Goal: Obtain resource: Download file/media

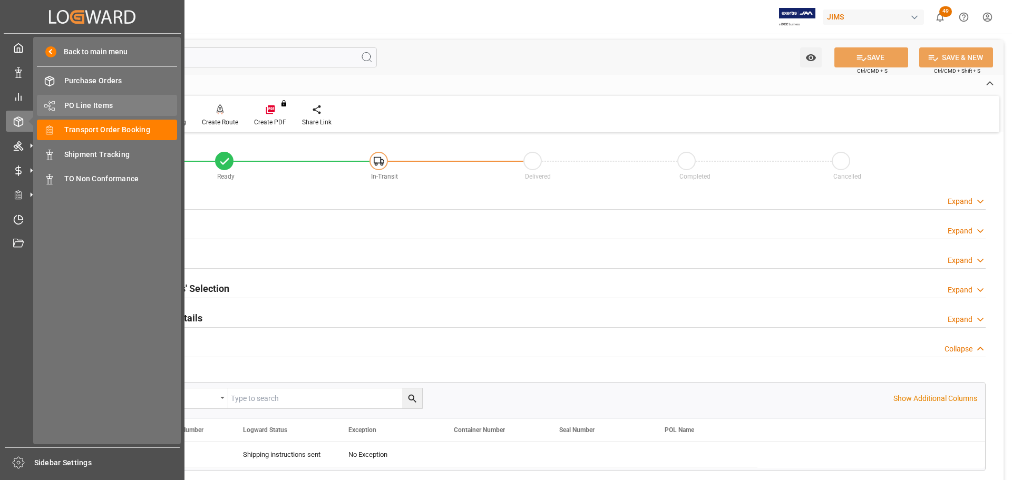
scroll to position [158, 0]
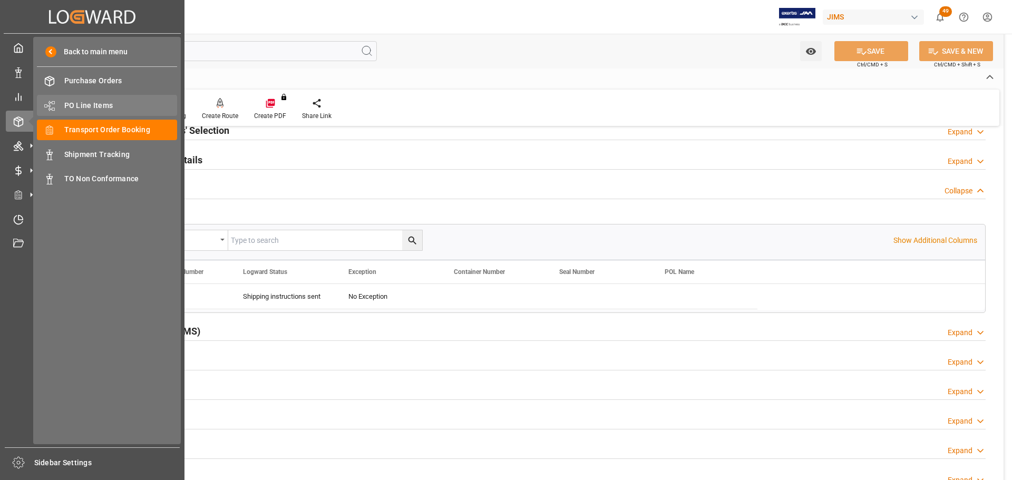
click at [113, 103] on span "PO Line Items" at bounding box center [120, 105] width 113 height 11
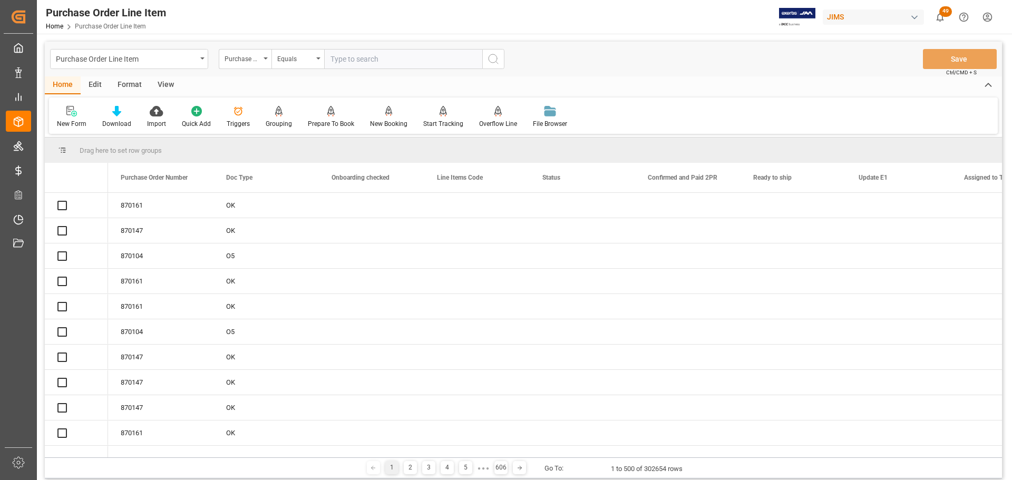
click at [258, 61] on div "Purchase Order Number" at bounding box center [243, 58] width 36 height 12
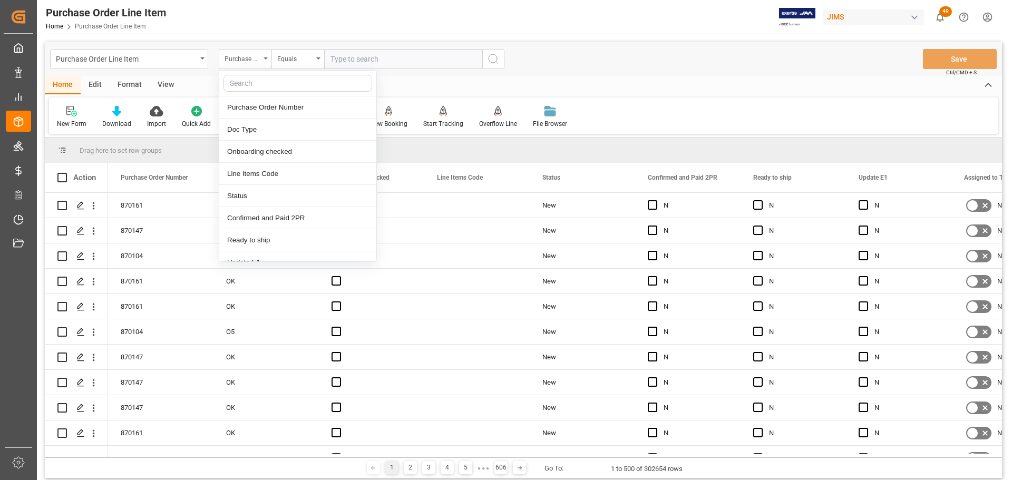
click at [246, 60] on div "Purchase Order Number" at bounding box center [243, 58] width 36 height 12
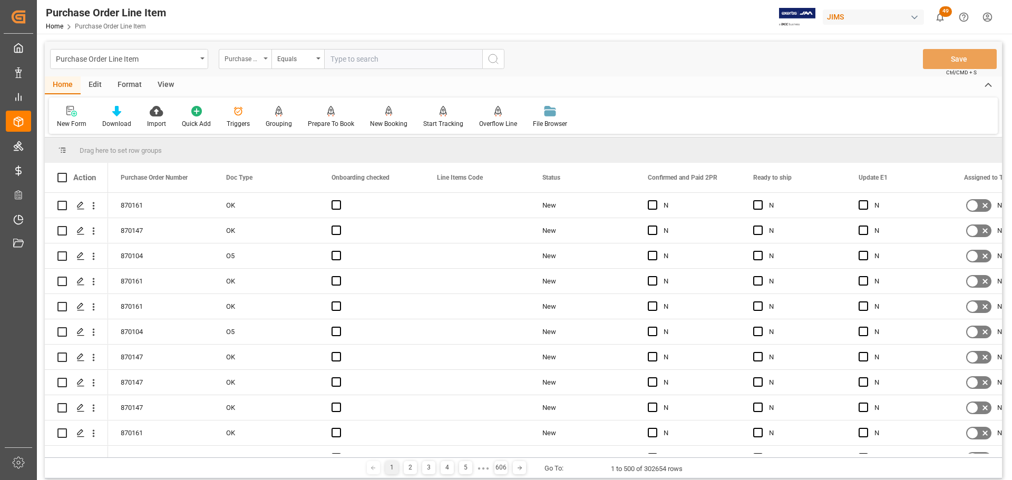
click at [251, 61] on div "Purchase Order Number" at bounding box center [243, 58] width 36 height 12
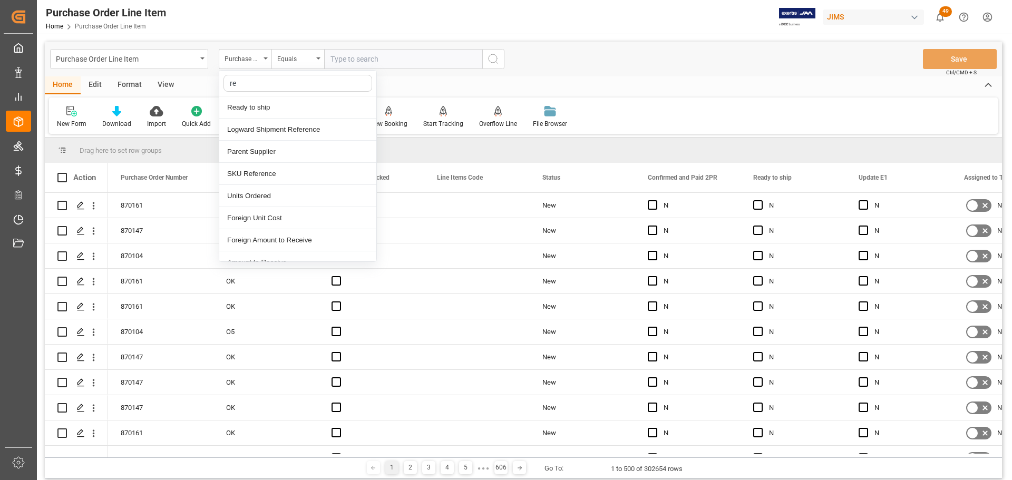
type input "ref"
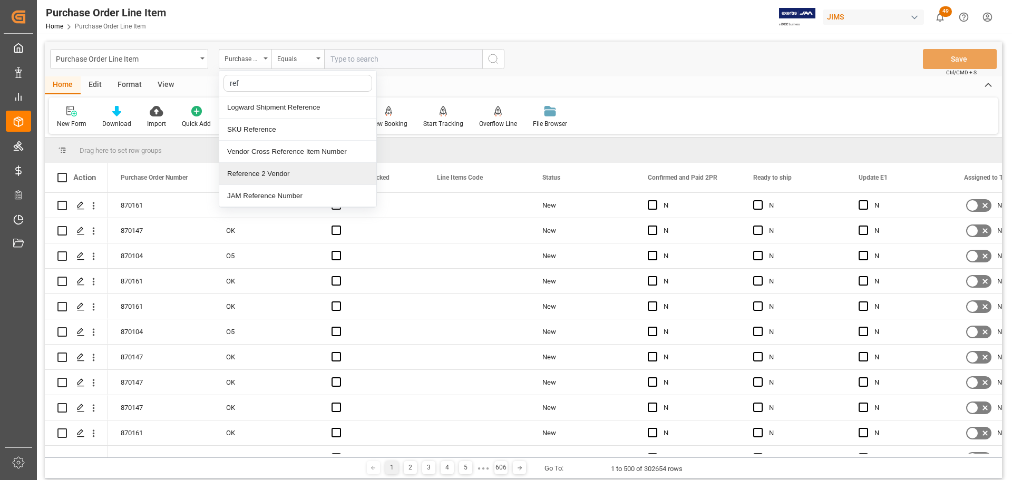
click at [275, 171] on div "Reference 2 Vendor" at bounding box center [297, 174] width 157 height 22
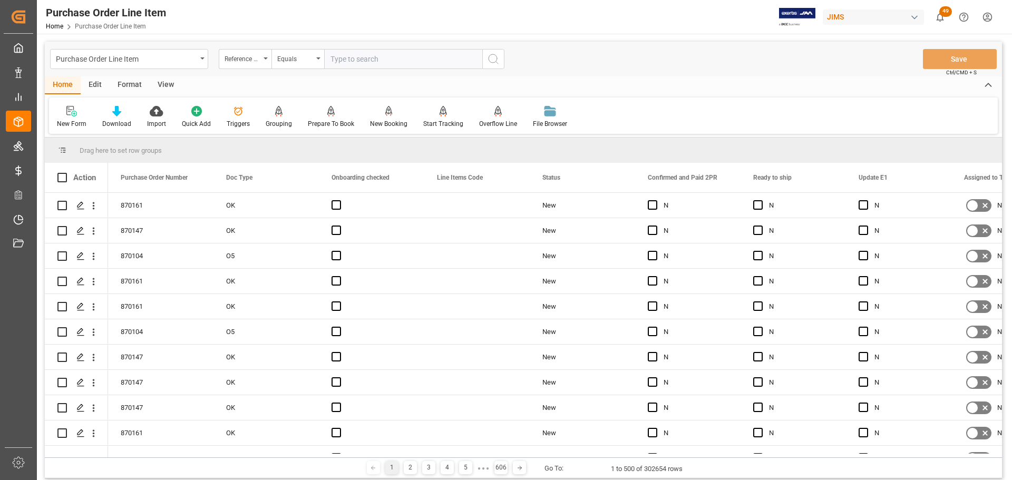
click at [366, 64] on input "text" at bounding box center [403, 59] width 158 height 20
paste input "77-11397-US"
type input "77-11397-US"
click at [499, 64] on icon "search button" at bounding box center [493, 59] width 13 height 13
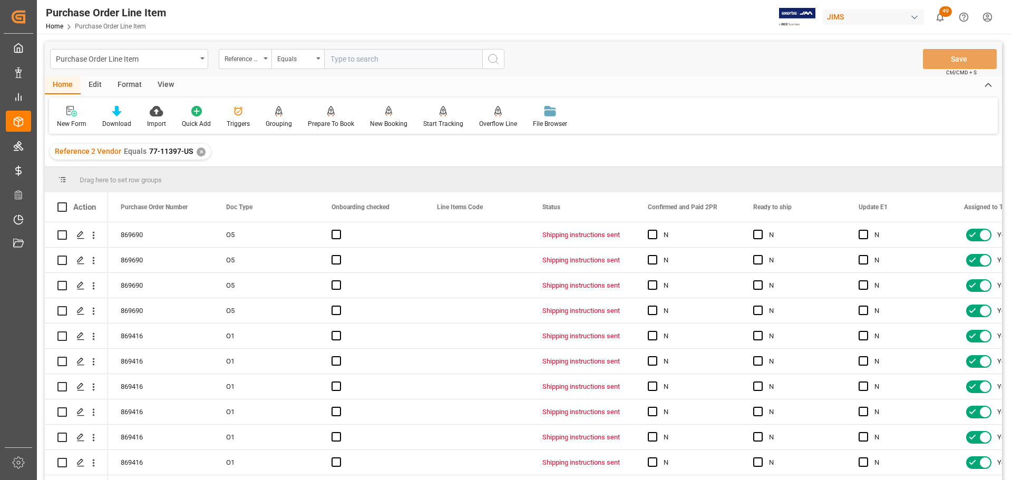
click at [175, 86] on div "View" at bounding box center [166, 85] width 32 height 18
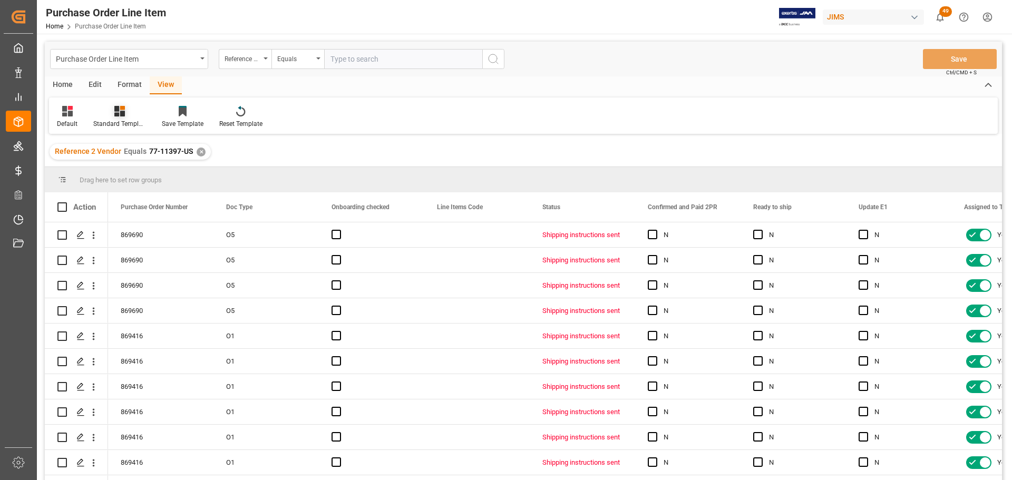
click at [122, 115] on icon at bounding box center [119, 111] width 11 height 11
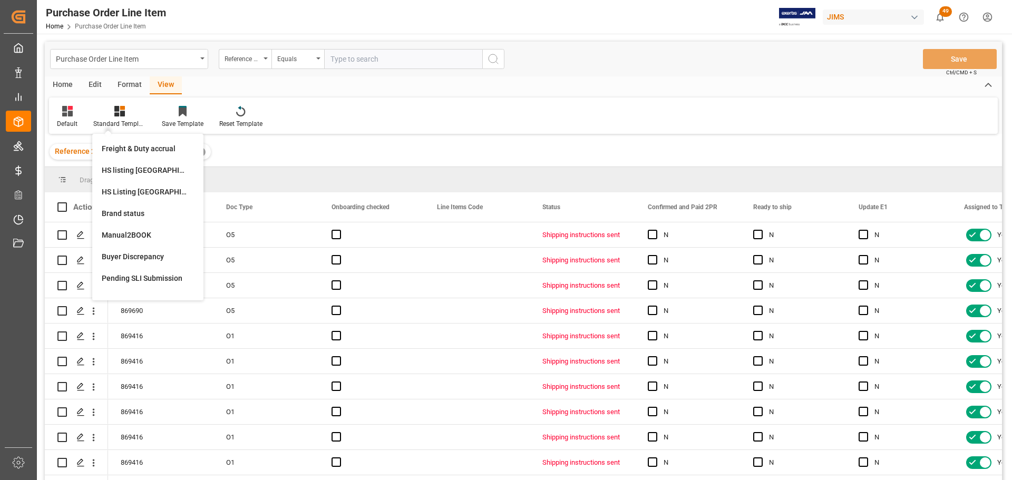
click at [134, 187] on div "HS Listing CANADA" at bounding box center [148, 192] width 92 height 11
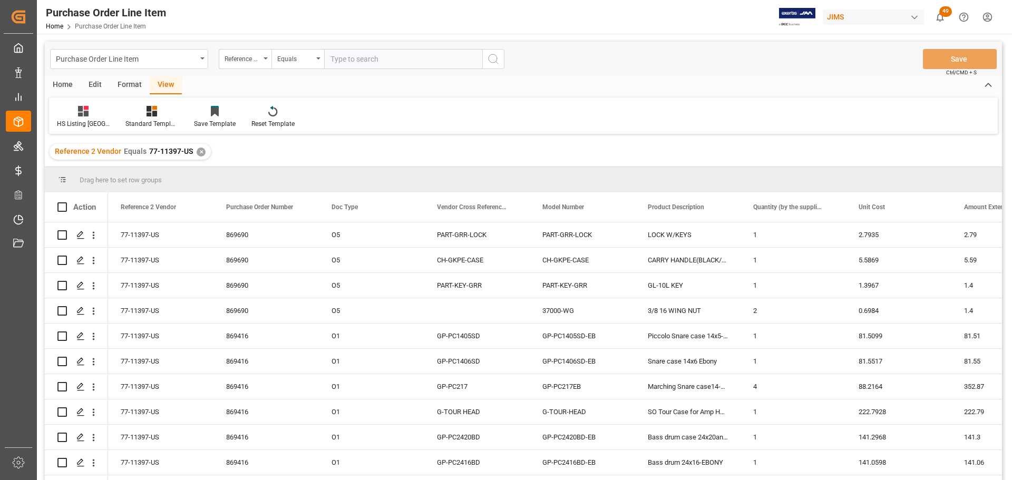
click at [65, 86] on div "Home" at bounding box center [63, 85] width 36 height 18
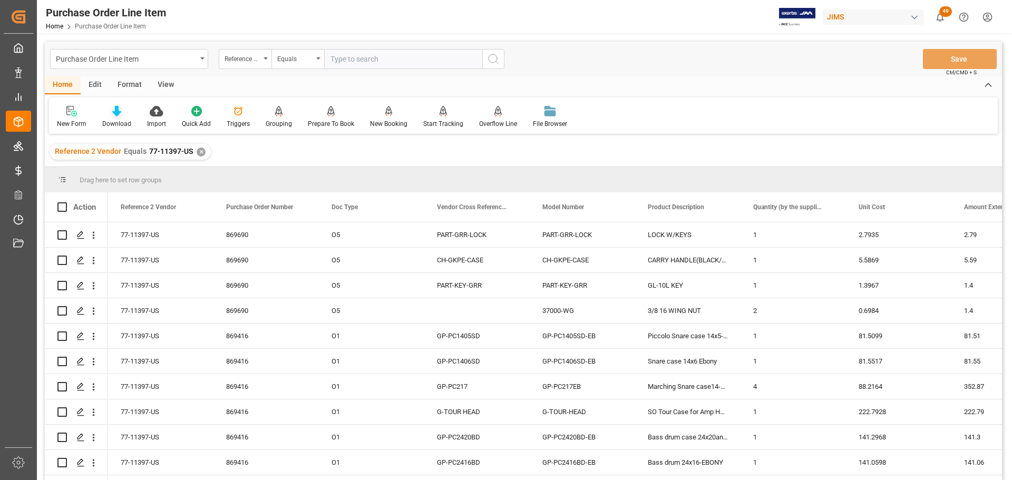
click at [121, 110] on div at bounding box center [116, 110] width 29 height 11
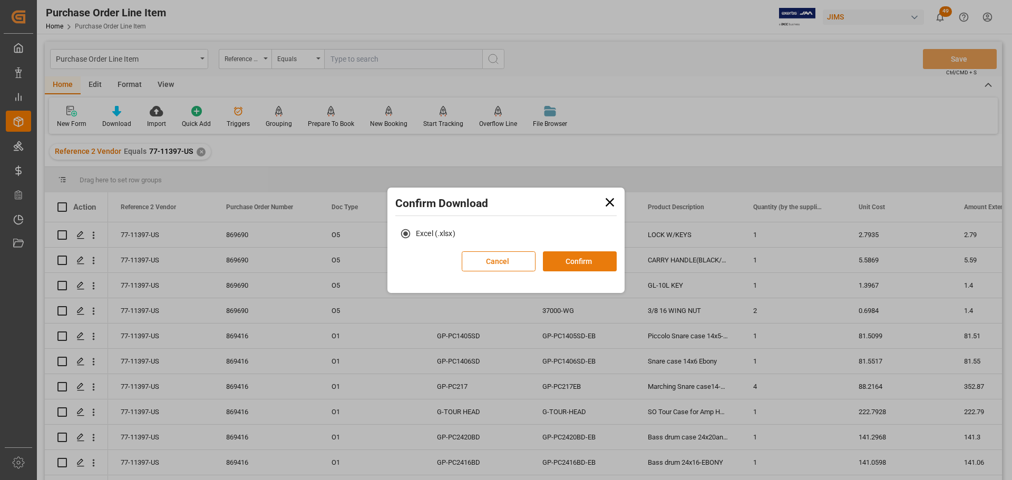
click at [560, 258] on button "Confirm" at bounding box center [580, 261] width 74 height 20
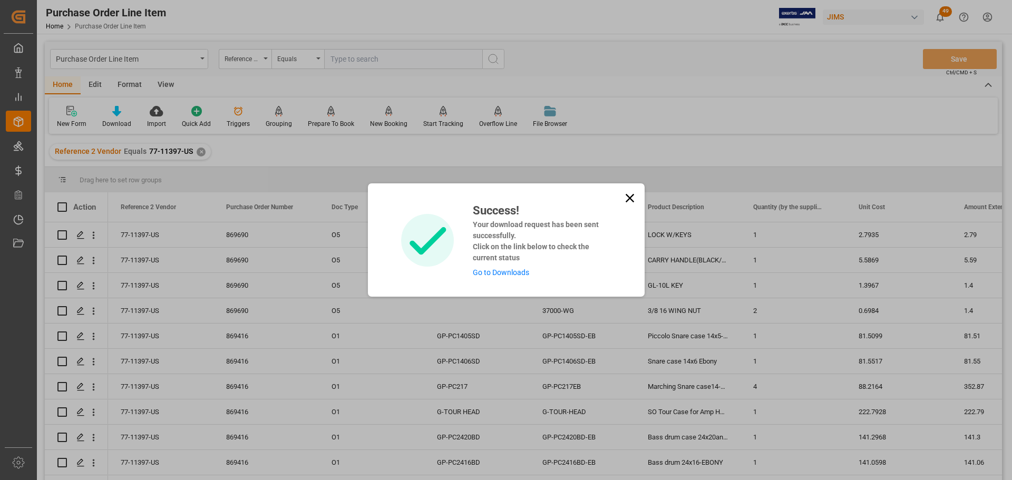
click at [490, 271] on link "Go to Downloads" at bounding box center [501, 272] width 56 height 8
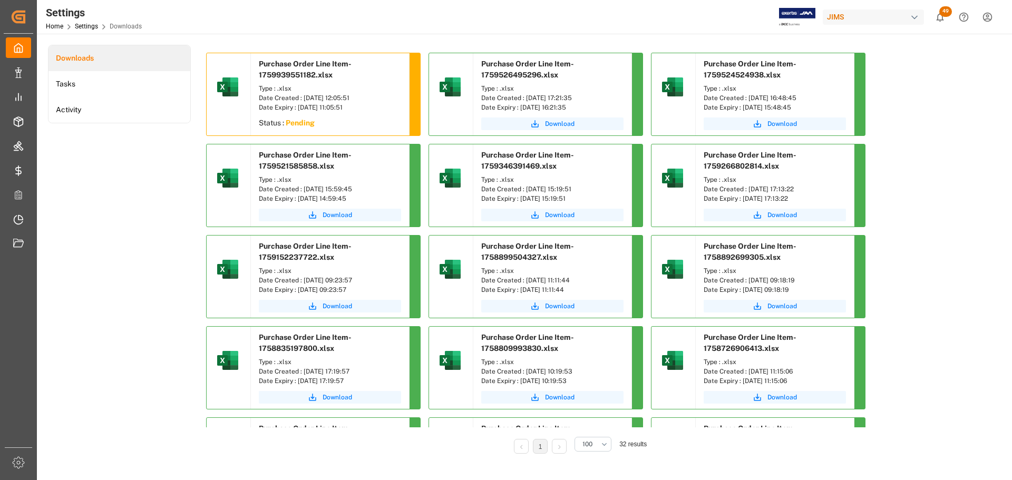
drag, startPoint x: 123, startPoint y: 202, endPoint x: 102, endPoint y: 159, distance: 48.1
click at [123, 202] on div "Downloads Tasks Activity" at bounding box center [119, 257] width 143 height 424
click at [124, 215] on div "Downloads Tasks Activity" at bounding box center [119, 257] width 143 height 424
click at [334, 118] on button "Download" at bounding box center [330, 124] width 142 height 13
